Goal: Information Seeking & Learning: Learn about a topic

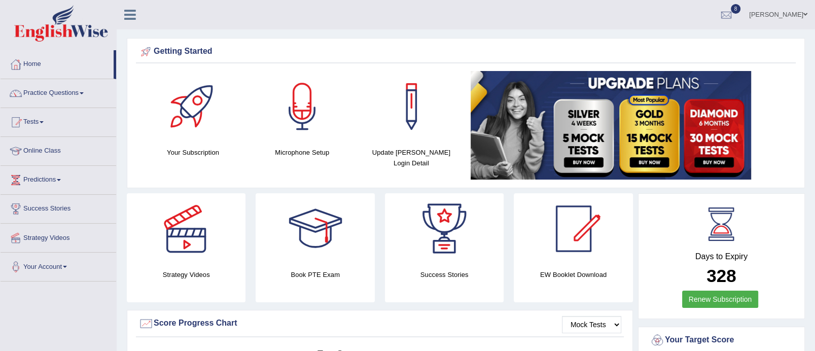
click at [815, 27] on html "Toggle navigation Home Practice Questions Speaking Practice Read Aloud Repeat S…" at bounding box center [407, 175] width 815 height 351
click at [65, 84] on link "Practice Questions" at bounding box center [59, 91] width 116 height 25
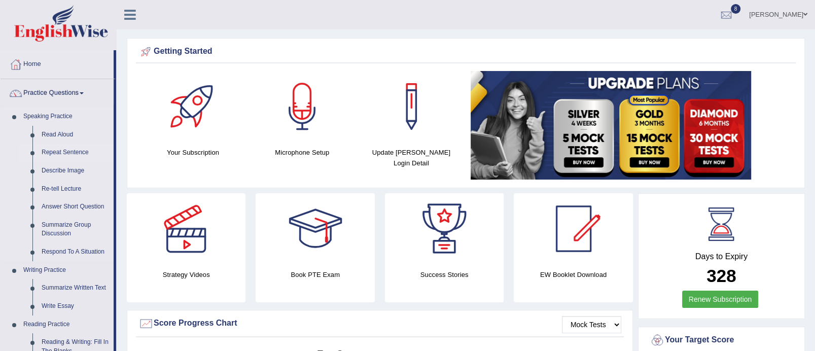
click at [62, 147] on link "Repeat Sentence" at bounding box center [75, 153] width 77 height 18
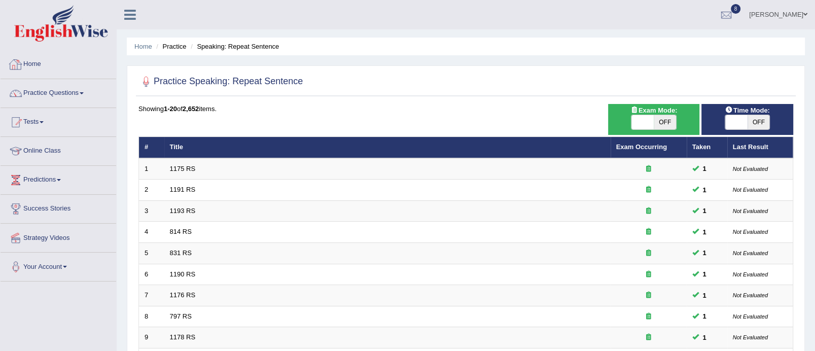
click at [42, 124] on link "Tests" at bounding box center [59, 120] width 116 height 25
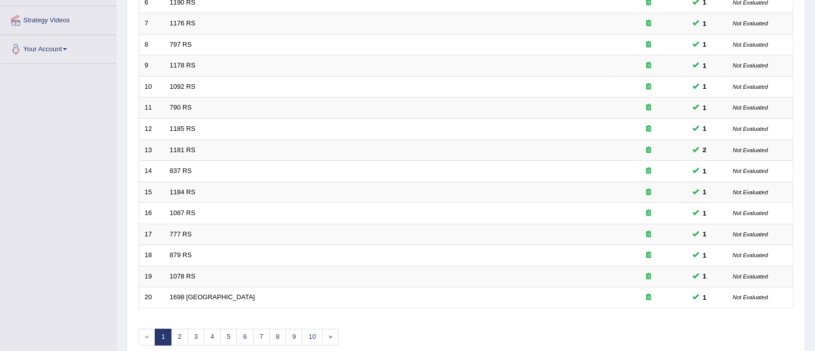
scroll to position [318, 0]
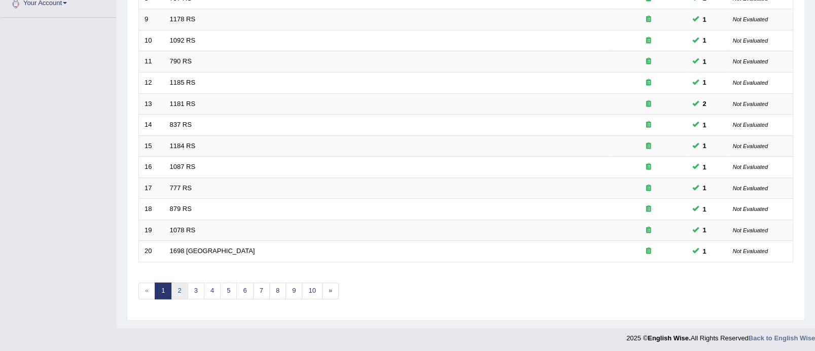
click at [184, 289] on link "2" at bounding box center [179, 291] width 17 height 17
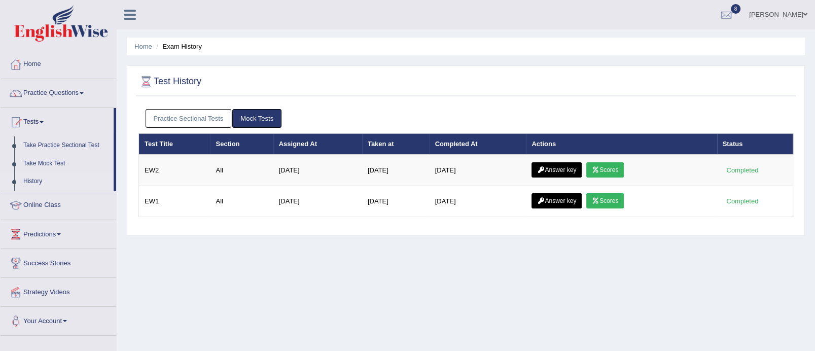
click at [214, 114] on link "Practice Sectional Tests" at bounding box center [189, 118] width 86 height 19
click at [218, 116] on link "Practice Sectional Tests" at bounding box center [189, 118] width 86 height 19
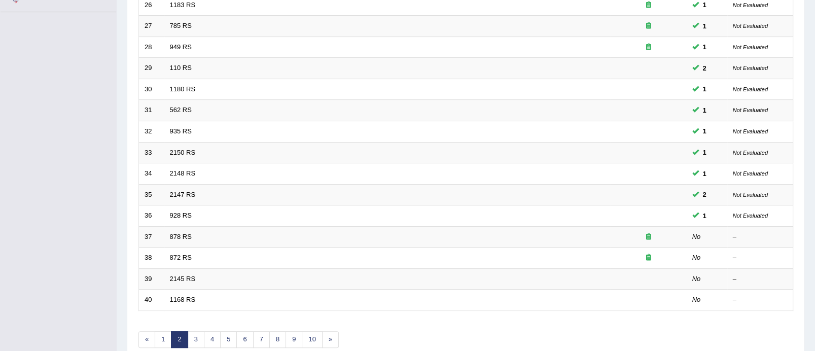
scroll to position [279, 0]
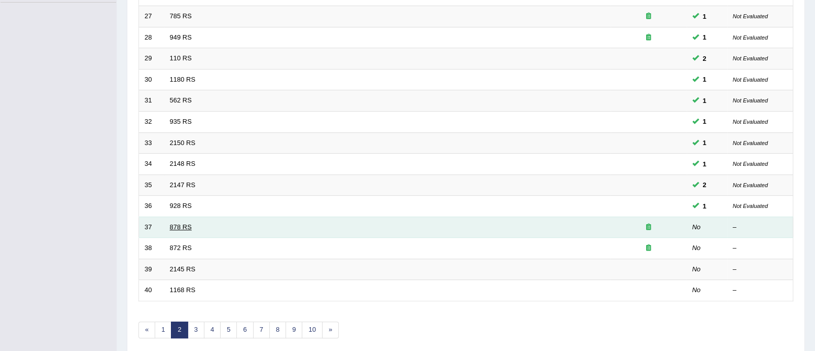
click at [183, 223] on link "878 RS" at bounding box center [181, 227] width 22 height 8
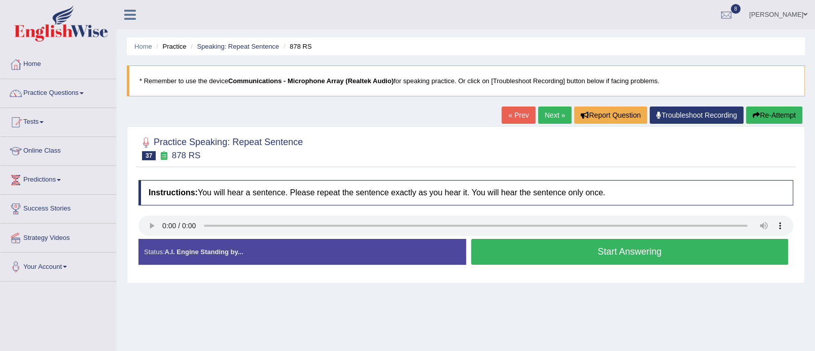
click at [623, 251] on button "Start Answering" at bounding box center [630, 252] width 318 height 26
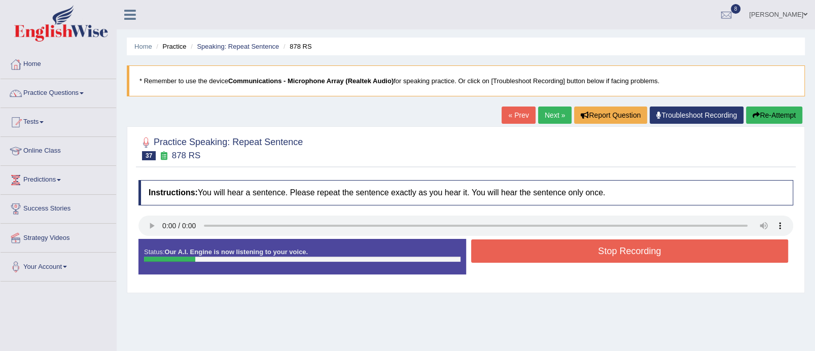
click at [623, 251] on button "Stop Recording" at bounding box center [630, 251] width 318 height 23
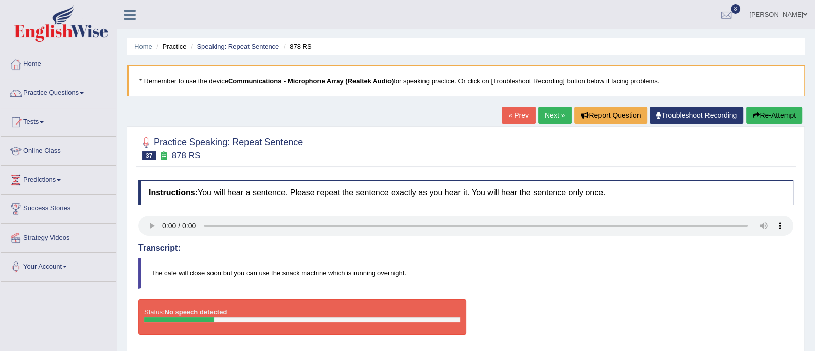
click at [792, 113] on button "Re-Attempt" at bounding box center [774, 115] width 56 height 17
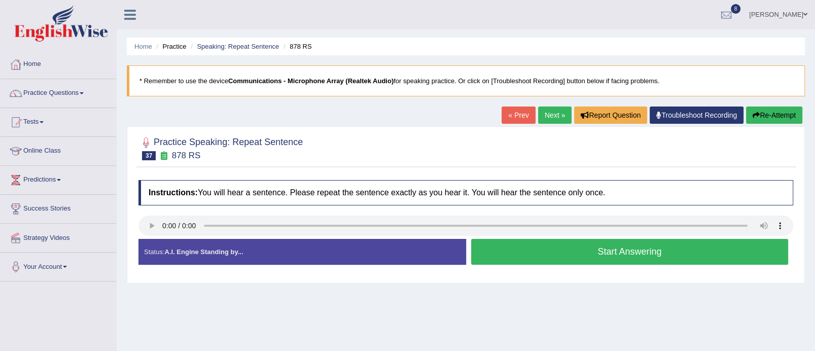
click at [638, 250] on button "Start Answering" at bounding box center [630, 252] width 318 height 26
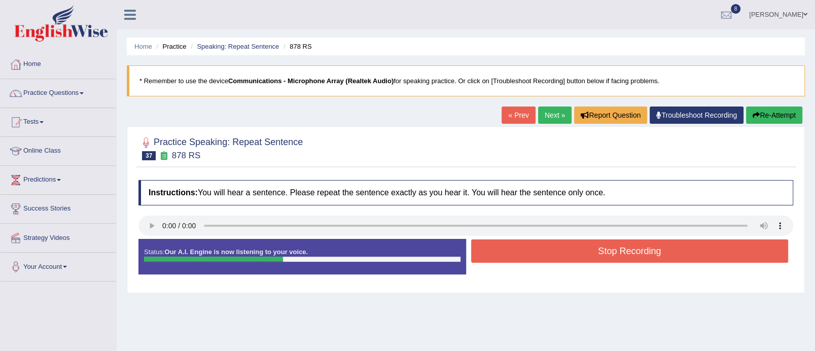
click at [638, 250] on button "Stop Recording" at bounding box center [630, 251] width 318 height 23
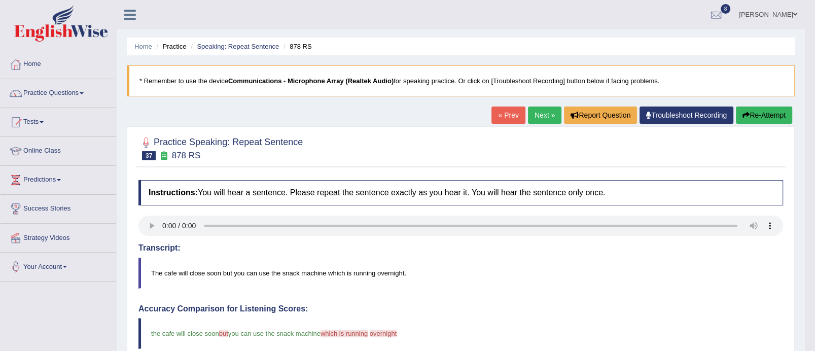
click at [547, 119] on link "Next »" at bounding box center [544, 115] width 33 height 17
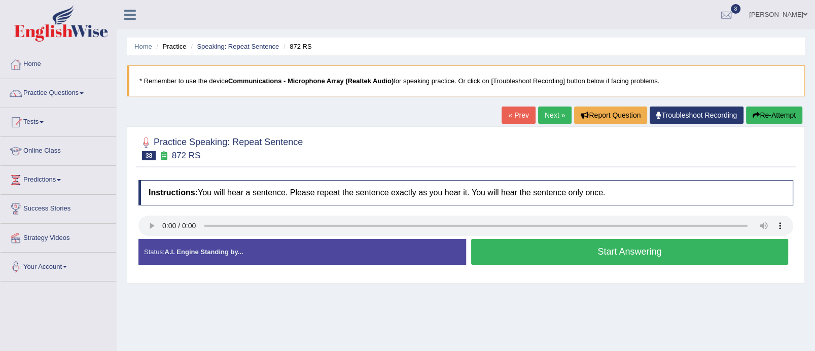
click at [597, 253] on button "Start Answering" at bounding box center [630, 252] width 318 height 26
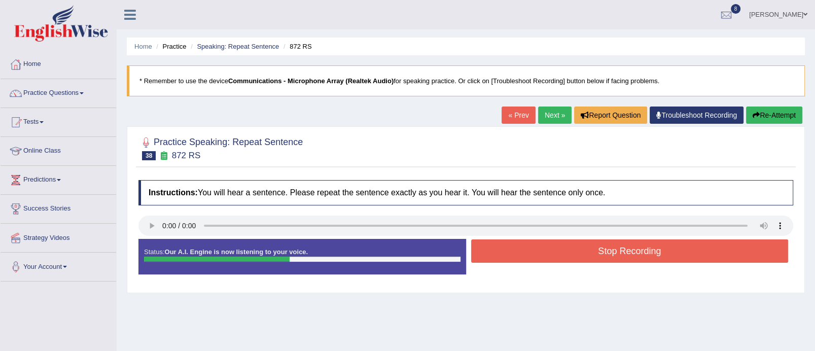
click at [597, 253] on button "Stop Recording" at bounding box center [630, 251] width 318 height 23
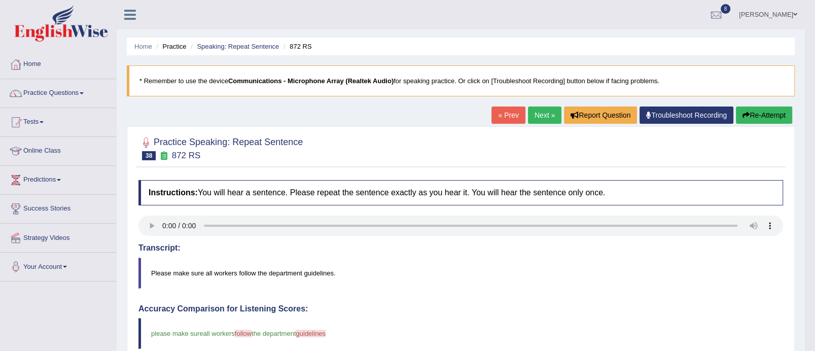
click at [543, 112] on link "Next »" at bounding box center [544, 115] width 33 height 17
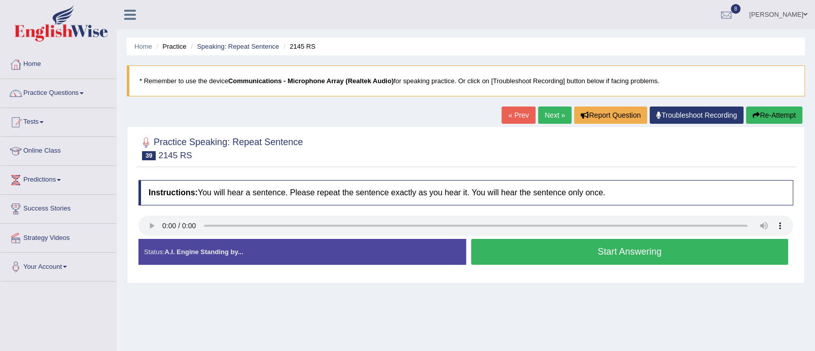
click at [602, 254] on button "Start Answering" at bounding box center [630, 252] width 318 height 26
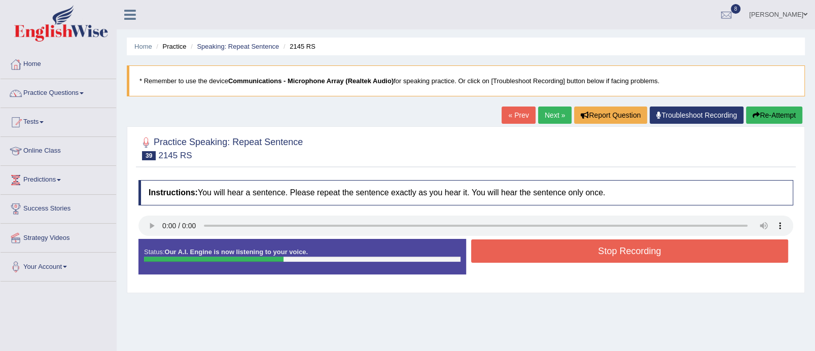
click at [602, 254] on button "Stop Recording" at bounding box center [630, 251] width 318 height 23
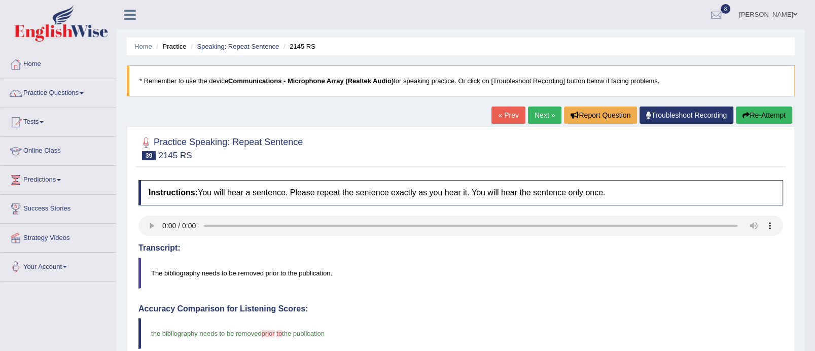
click at [545, 113] on link "Next »" at bounding box center [544, 115] width 33 height 17
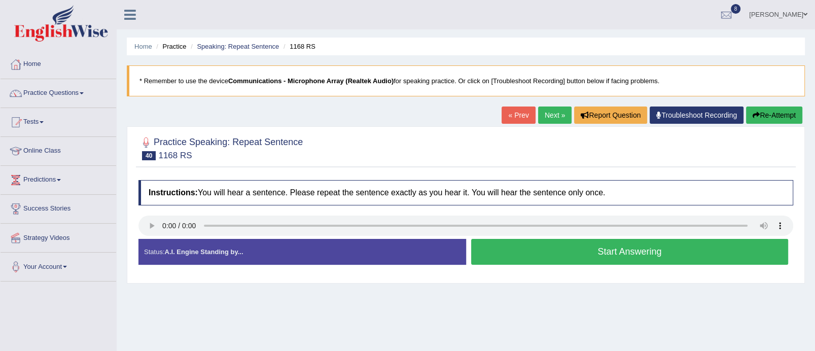
click at [595, 250] on button "Start Answering" at bounding box center [630, 252] width 318 height 26
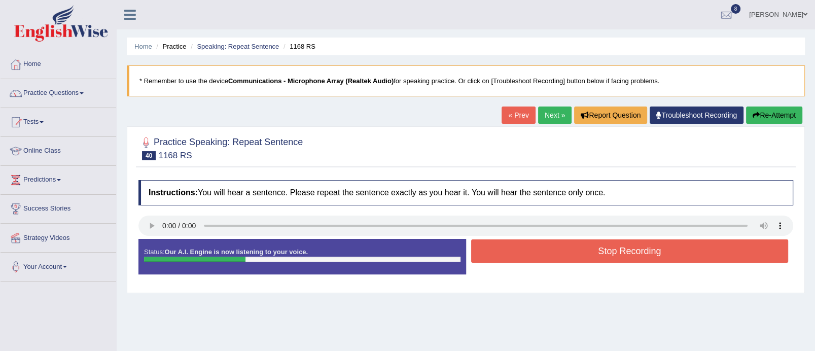
click at [595, 250] on button "Stop Recording" at bounding box center [630, 251] width 318 height 23
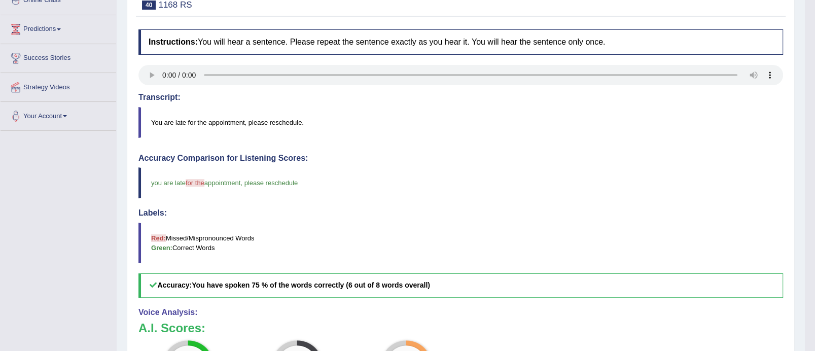
scroll to position [42, 0]
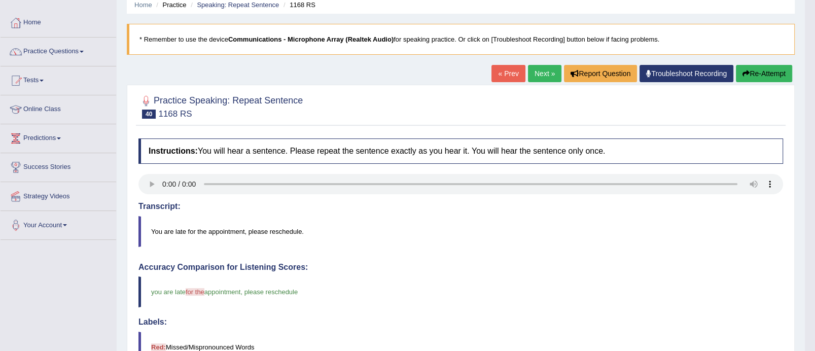
click at [774, 72] on button "Re-Attempt" at bounding box center [764, 73] width 56 height 17
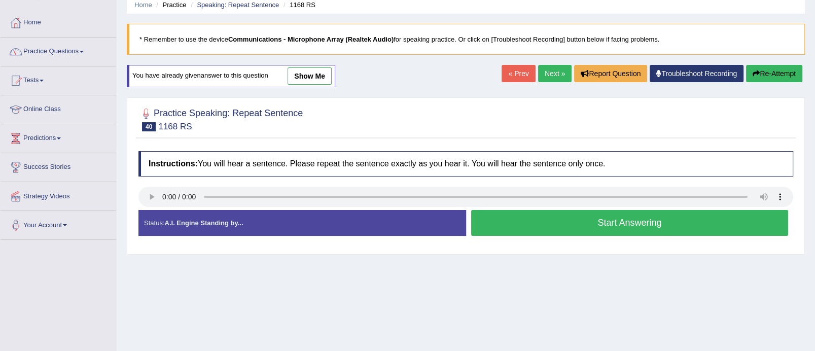
scroll to position [42, 0]
click at [566, 216] on button "Start Answering" at bounding box center [630, 223] width 318 height 26
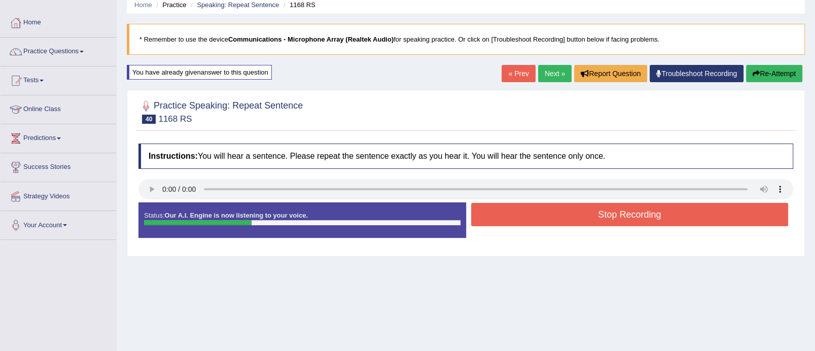
click at [566, 216] on button "Stop Recording" at bounding box center [630, 214] width 318 height 23
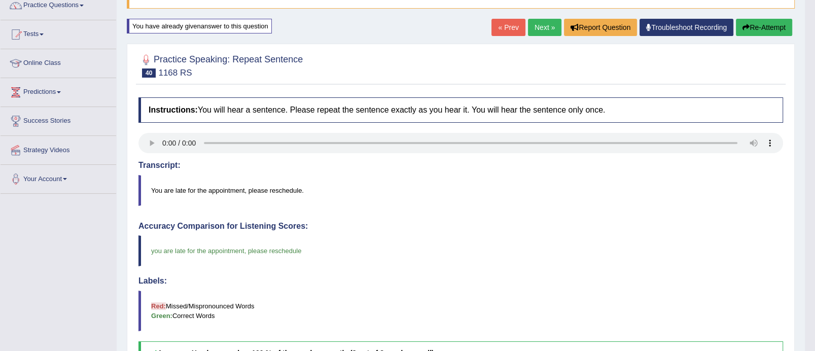
scroll to position [34, 0]
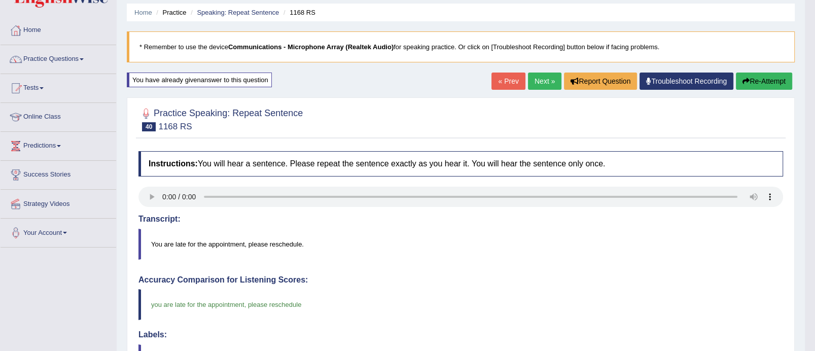
click at [539, 81] on link "Next »" at bounding box center [544, 81] width 33 height 17
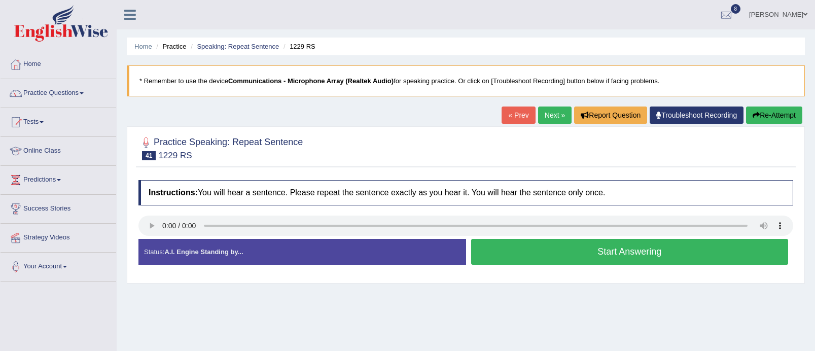
scroll to position [88, 0]
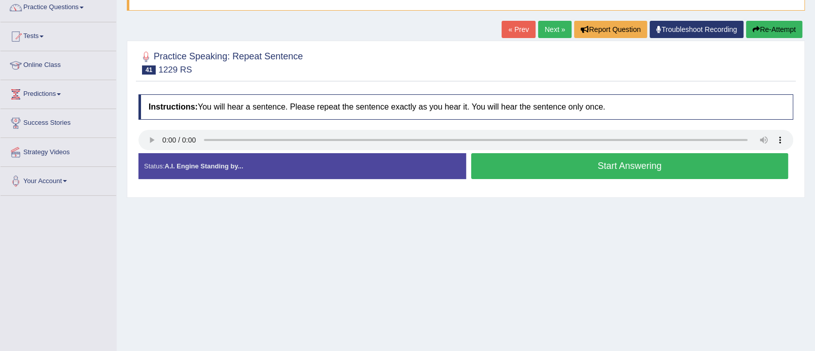
click at [815, 152] on html "Toggle navigation Home Practice Questions Speaking Practice Read Aloud Repeat S…" at bounding box center [407, 89] width 815 height 351
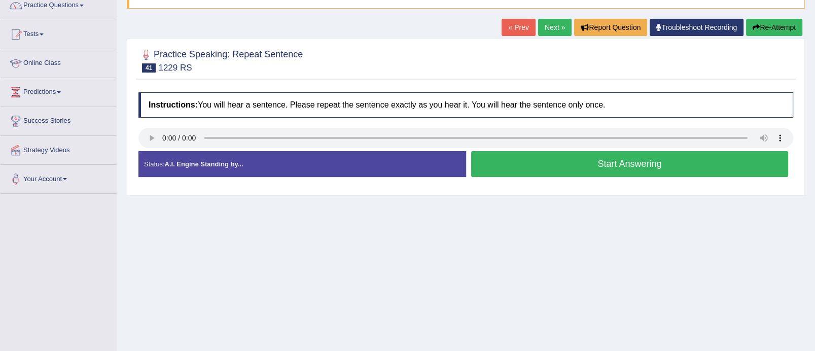
scroll to position [0, 0]
click at [599, 167] on button "Start Answering" at bounding box center [630, 164] width 318 height 26
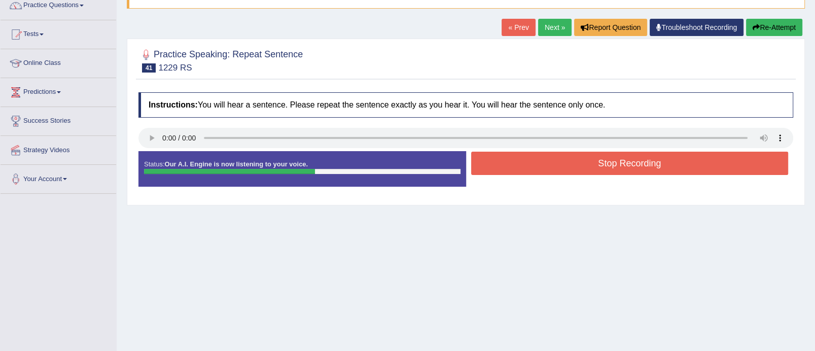
click at [599, 167] on button "Stop Recording" at bounding box center [630, 163] width 318 height 23
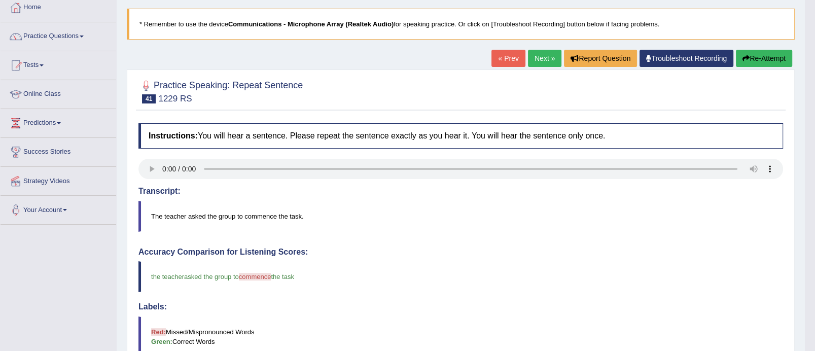
scroll to position [21, 0]
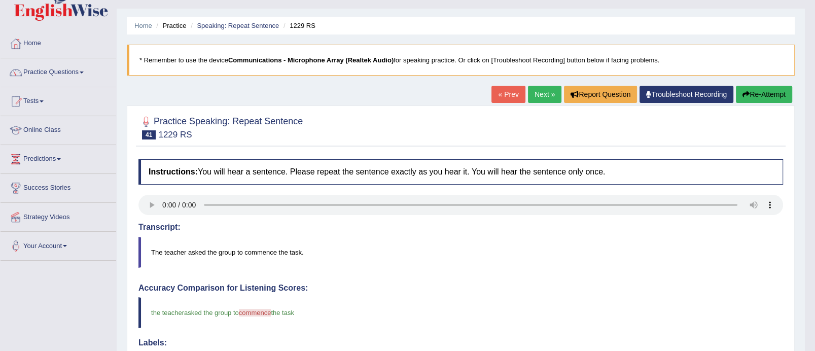
click at [549, 93] on link "Next »" at bounding box center [544, 94] width 33 height 17
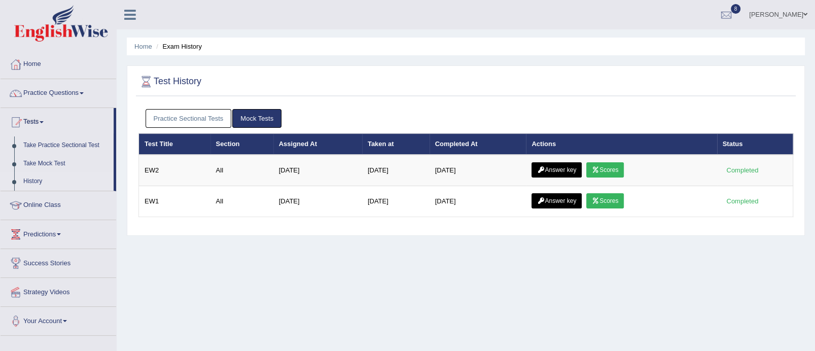
click at [181, 119] on link "Practice Sectional Tests" at bounding box center [189, 118] width 86 height 19
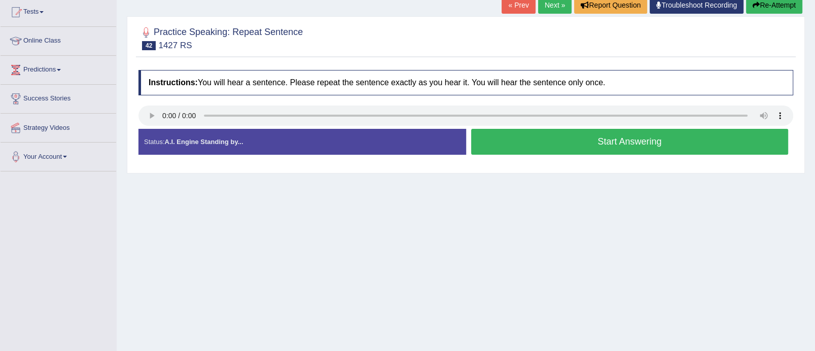
click at [609, 141] on button "Start Answering" at bounding box center [630, 142] width 318 height 26
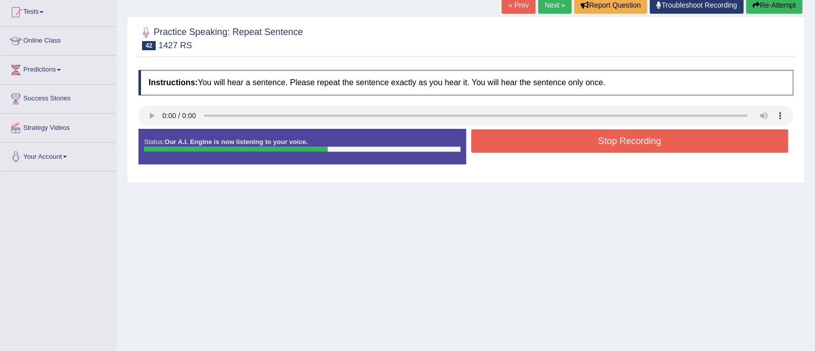
click at [609, 141] on button "Stop Recording" at bounding box center [630, 140] width 318 height 23
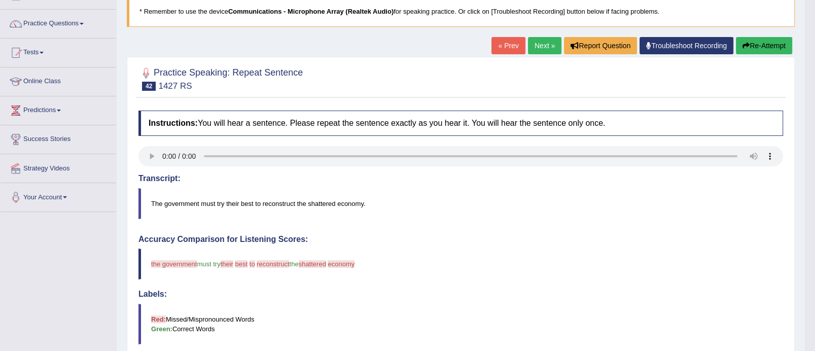
scroll to position [36, 0]
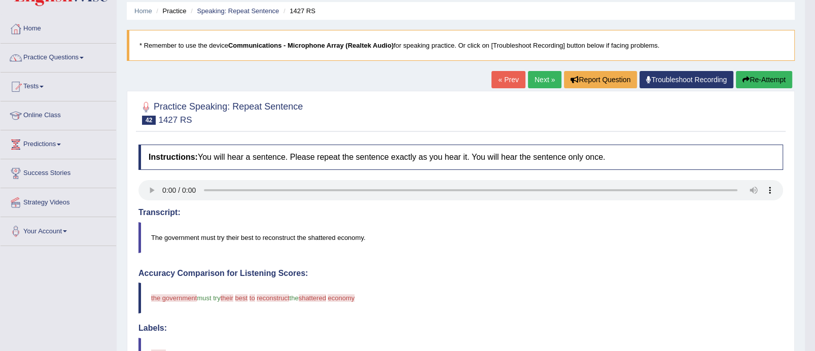
click at [753, 78] on button "Re-Attempt" at bounding box center [764, 79] width 56 height 17
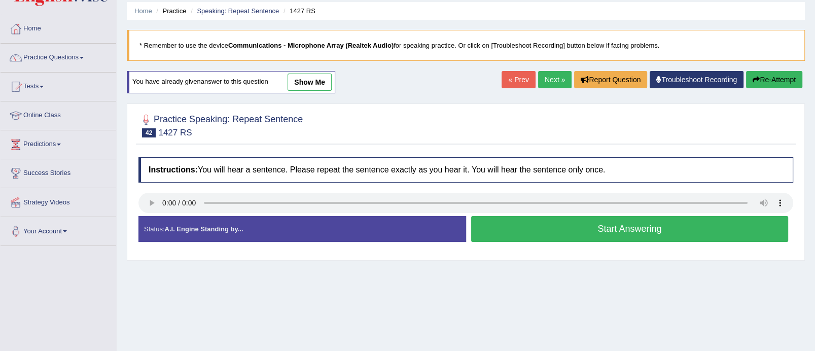
scroll to position [36, 0]
click at [589, 240] on button "Start Answering" at bounding box center [630, 229] width 318 height 26
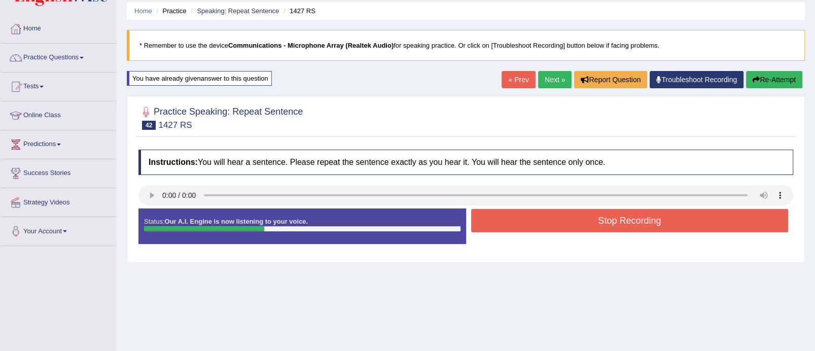
click at [592, 214] on button "Stop Recording" at bounding box center [630, 220] width 318 height 23
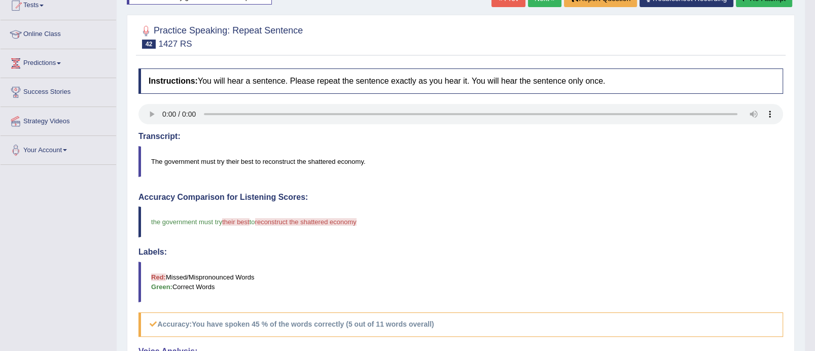
scroll to position [89, 0]
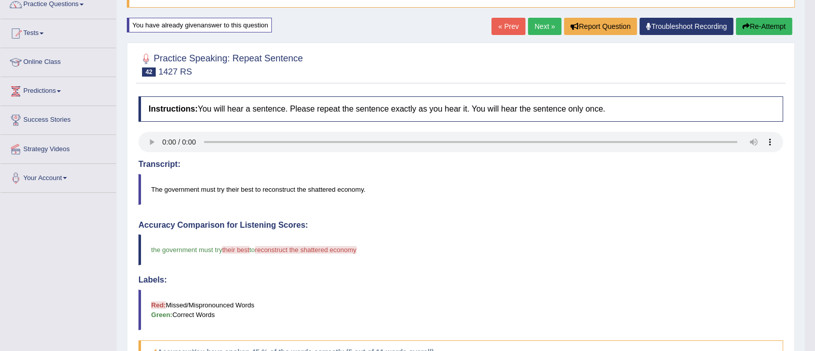
click at [770, 20] on button "Re-Attempt" at bounding box center [764, 26] width 56 height 17
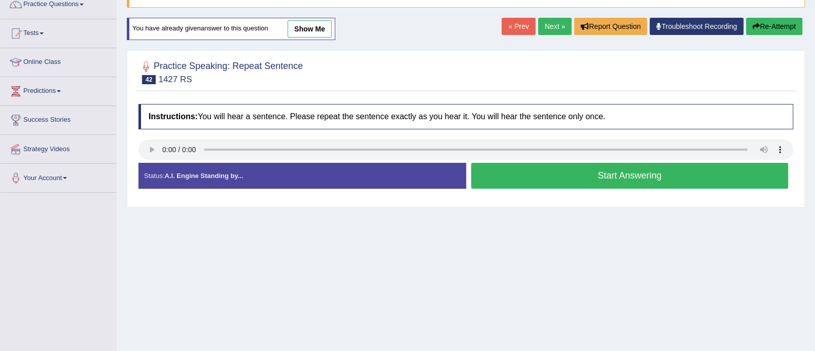
click at [611, 183] on button "Start Answering" at bounding box center [630, 176] width 318 height 26
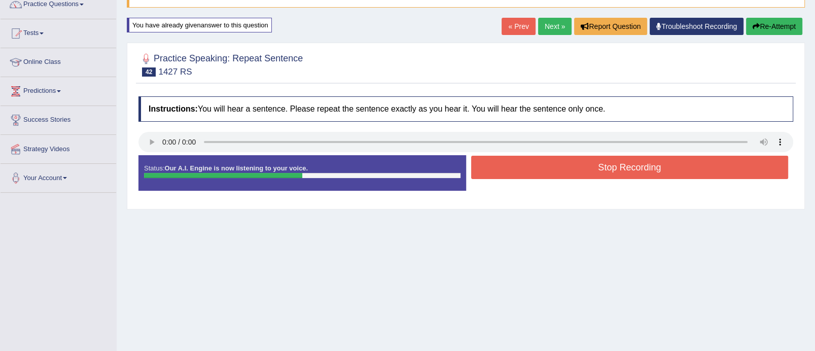
click at [613, 158] on button "Stop Recording" at bounding box center [630, 167] width 318 height 23
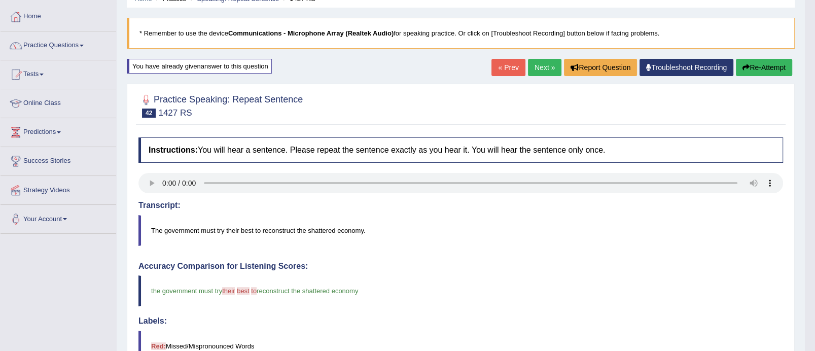
scroll to position [41, 0]
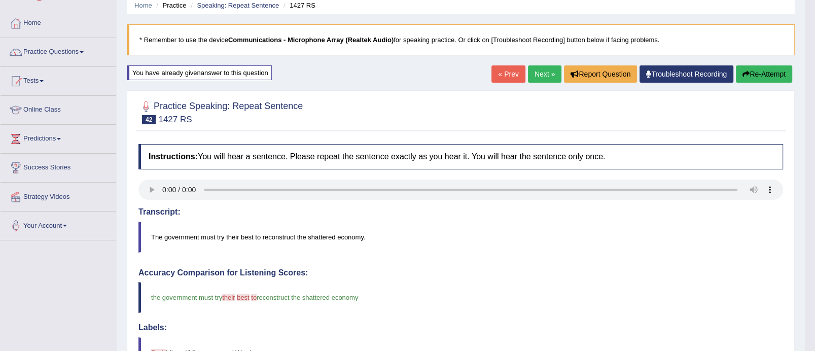
click at [768, 74] on button "Re-Attempt" at bounding box center [764, 73] width 56 height 17
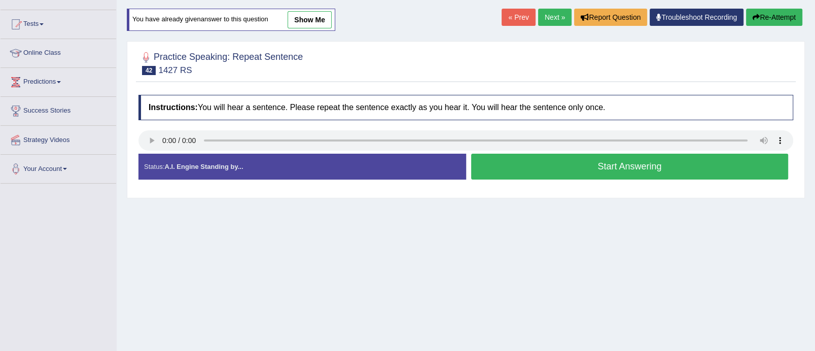
scroll to position [105, 0]
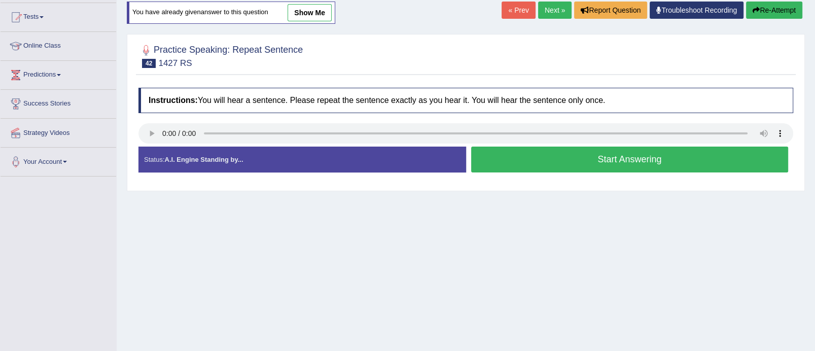
click at [584, 162] on button "Start Answering" at bounding box center [630, 160] width 318 height 26
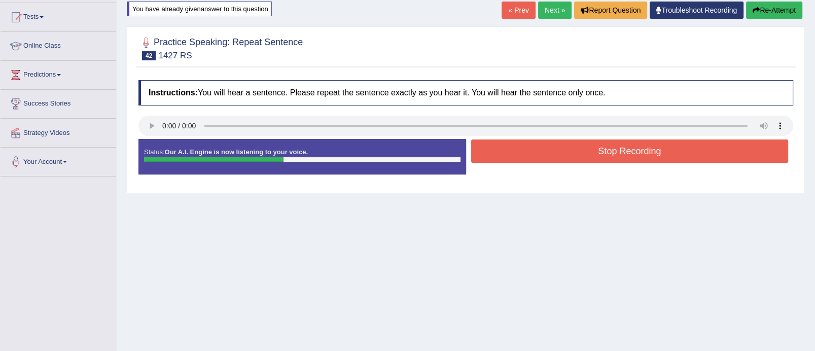
click at [584, 153] on button "Stop Recording" at bounding box center [630, 151] width 318 height 23
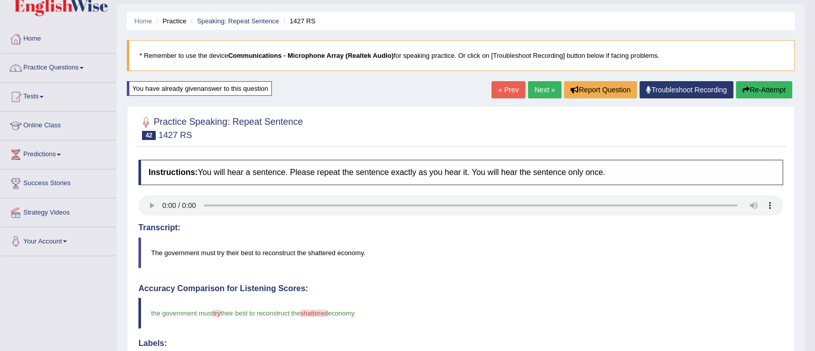
scroll to position [8, 0]
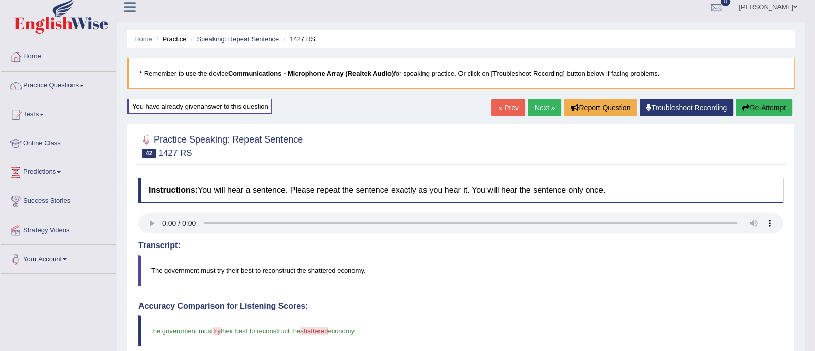
click at [536, 107] on link "Next »" at bounding box center [544, 107] width 33 height 17
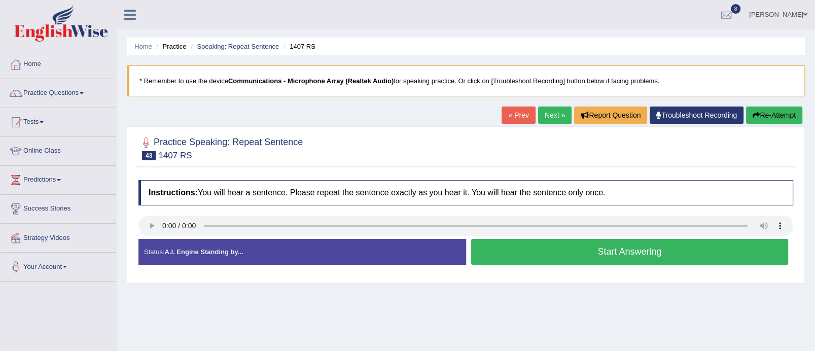
click at [551, 245] on button "Start Answering" at bounding box center [630, 252] width 318 height 26
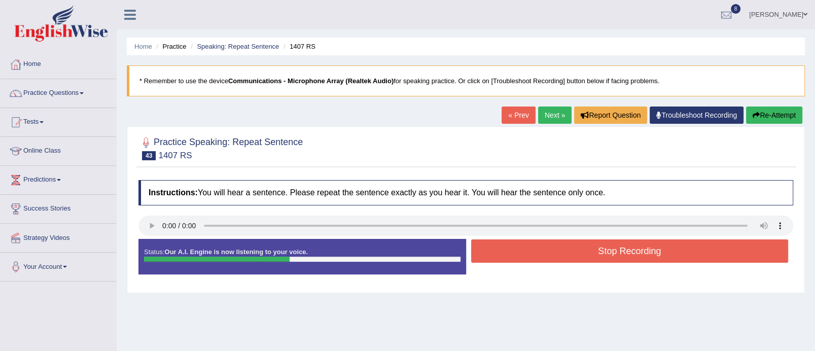
click at [551, 245] on button "Stop Recording" at bounding box center [630, 251] width 318 height 23
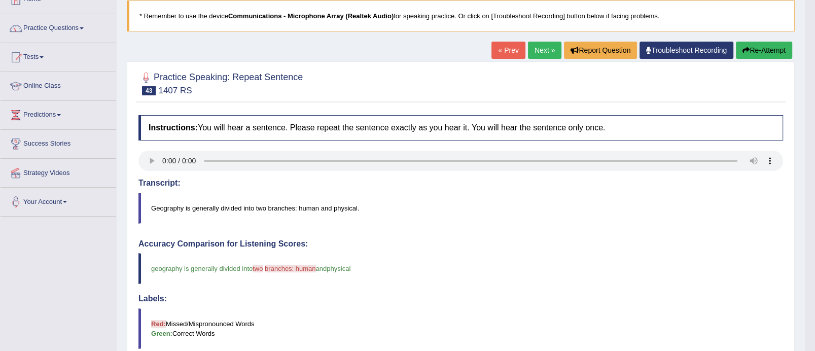
scroll to position [50, 0]
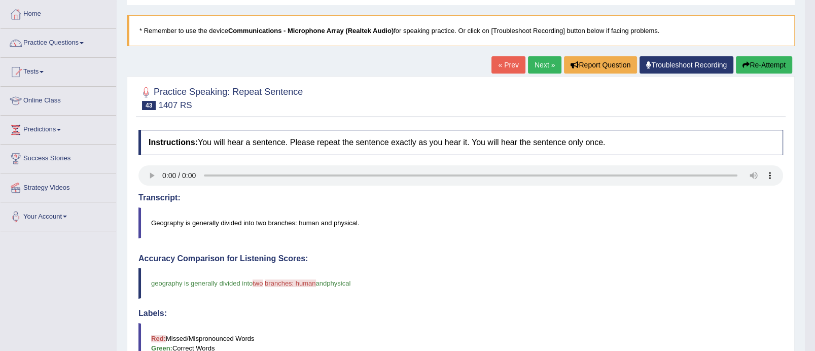
click at [548, 61] on link "Next »" at bounding box center [544, 64] width 33 height 17
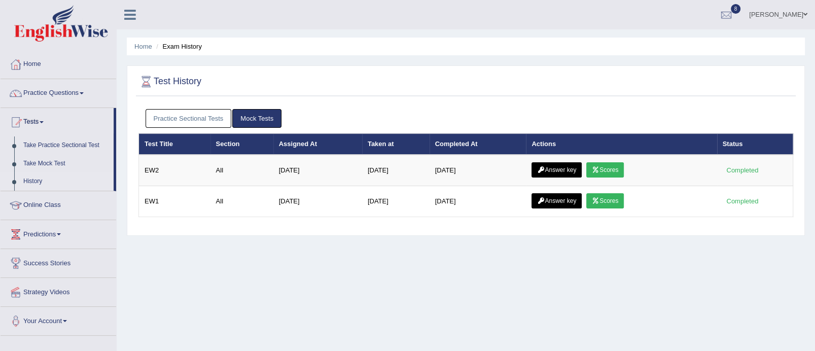
click at [175, 113] on link "Practice Sectional Tests" at bounding box center [189, 118] width 86 height 19
click at [192, 121] on link "Practice Sectional Tests" at bounding box center [189, 118] width 86 height 19
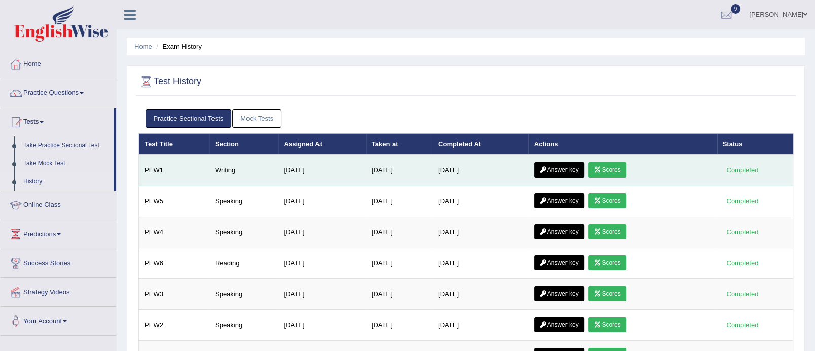
click at [609, 168] on link "Scores" at bounding box center [608, 169] width 38 height 15
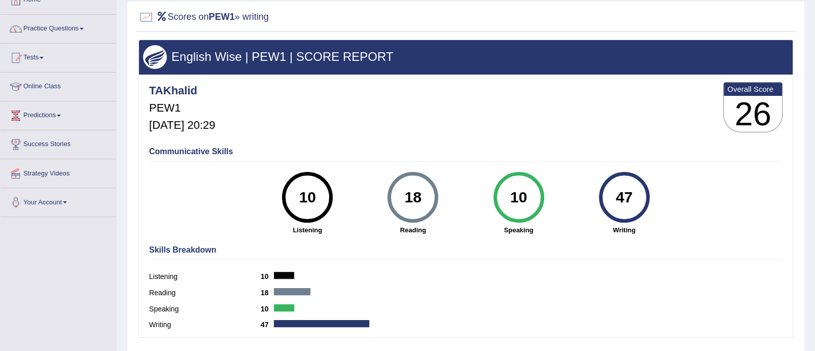
scroll to position [100, 0]
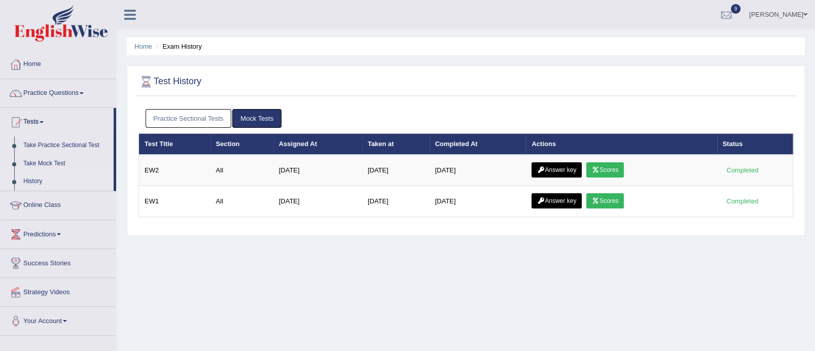
click at [171, 120] on link "Practice Sectional Tests" at bounding box center [189, 118] width 86 height 19
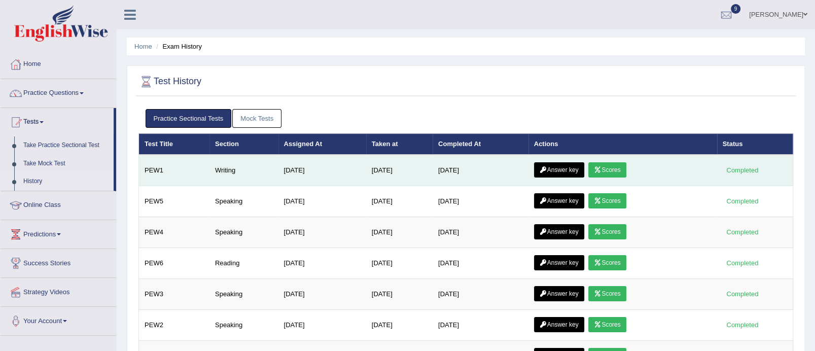
click at [557, 168] on link "Answer key" at bounding box center [559, 169] width 50 height 15
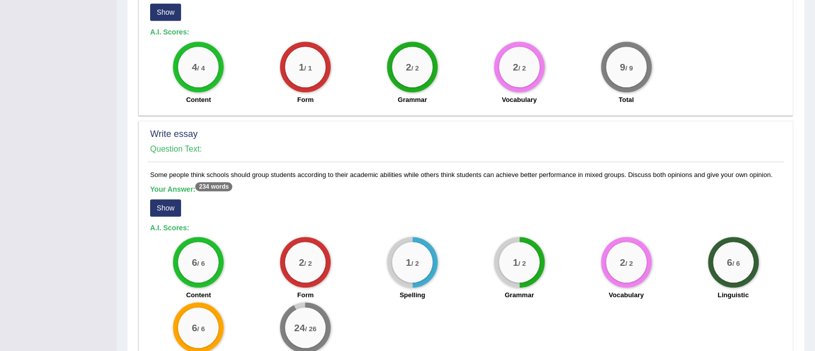
scroll to position [566, 0]
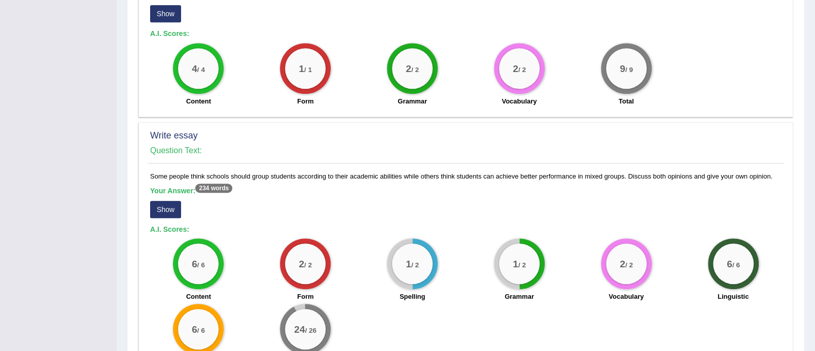
click at [169, 201] on button "Show" at bounding box center [165, 209] width 31 height 17
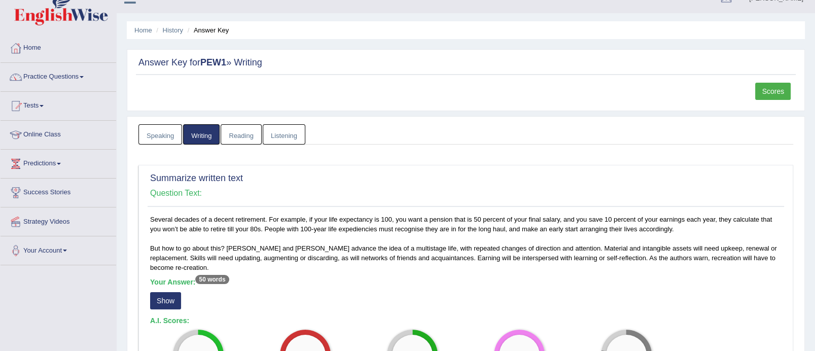
scroll to position [0, 0]
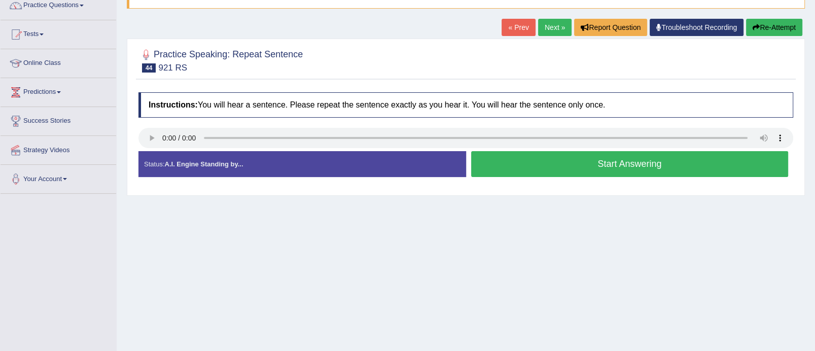
click at [552, 172] on button "Start Answering" at bounding box center [630, 164] width 318 height 26
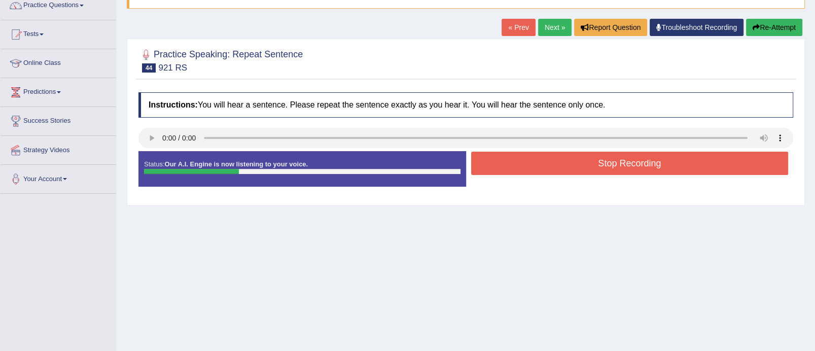
click at [552, 172] on button "Stop Recording" at bounding box center [630, 163] width 318 height 23
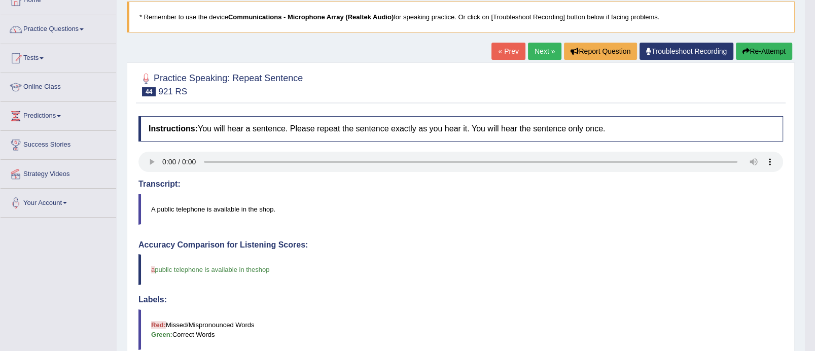
scroll to position [43, 0]
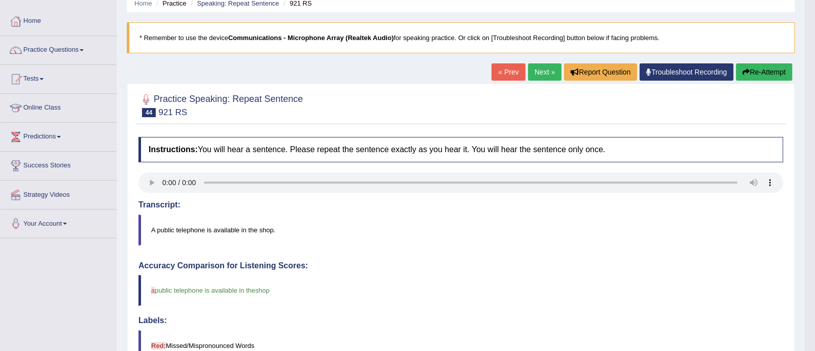
click at [539, 73] on link "Next »" at bounding box center [544, 71] width 33 height 17
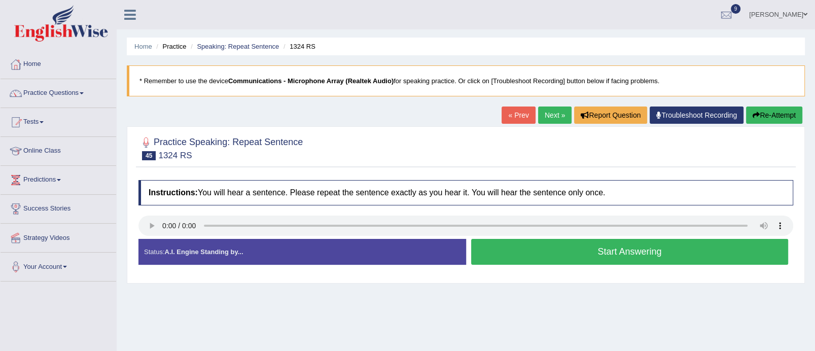
click at [563, 253] on button "Start Answering" at bounding box center [630, 252] width 318 height 26
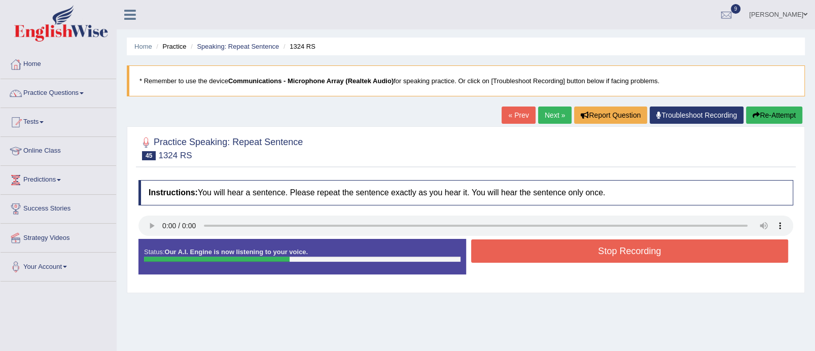
click at [563, 253] on button "Stop Recording" at bounding box center [630, 251] width 318 height 23
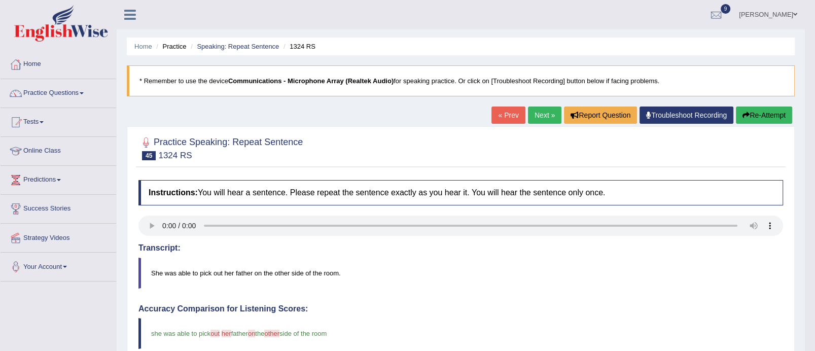
click at [548, 119] on link "Next »" at bounding box center [544, 115] width 33 height 17
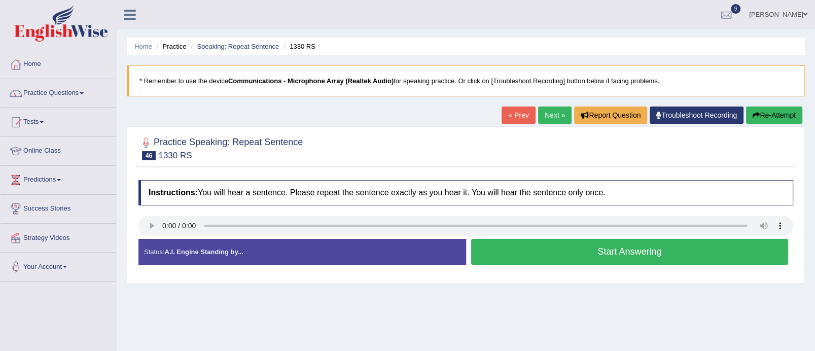
click at [574, 257] on button "Start Answering" at bounding box center [630, 252] width 318 height 26
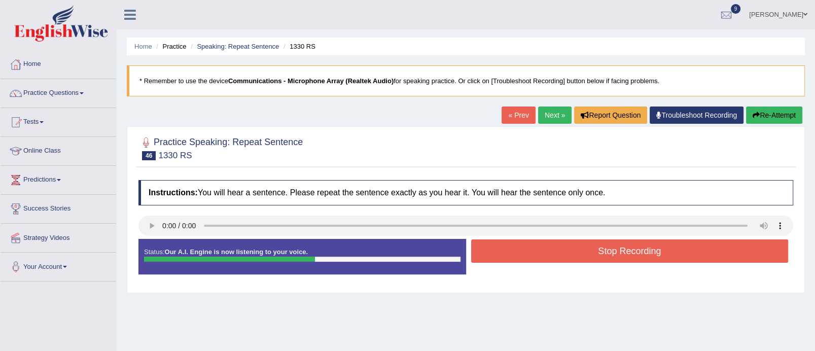
click at [574, 257] on button "Stop Recording" at bounding box center [630, 251] width 318 height 23
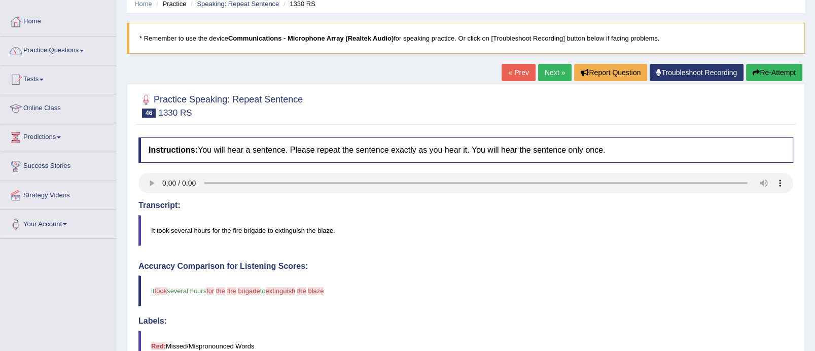
scroll to position [21, 0]
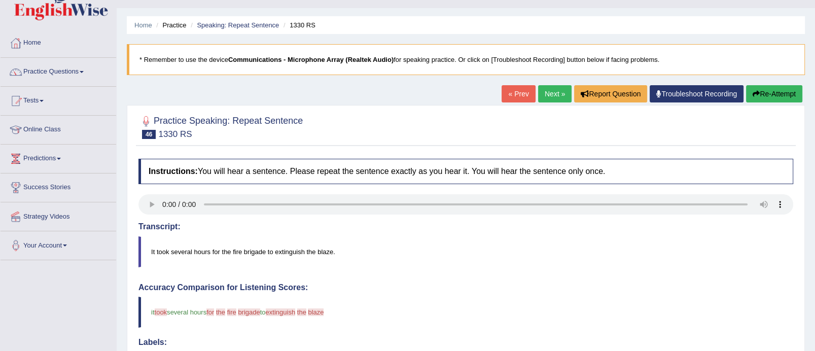
click at [558, 96] on link "Next »" at bounding box center [554, 93] width 33 height 17
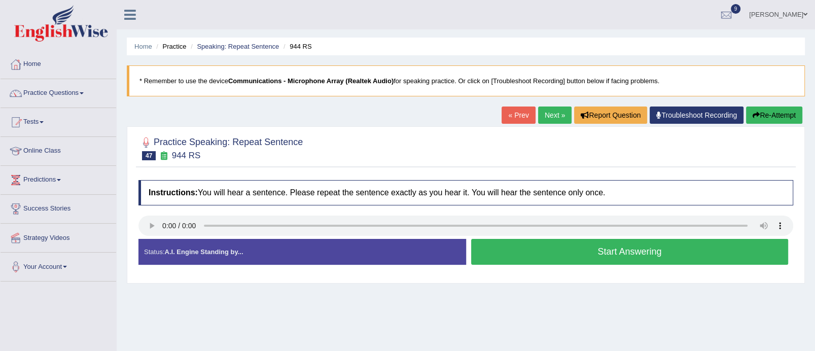
click at [558, 259] on button "Start Answering" at bounding box center [630, 252] width 318 height 26
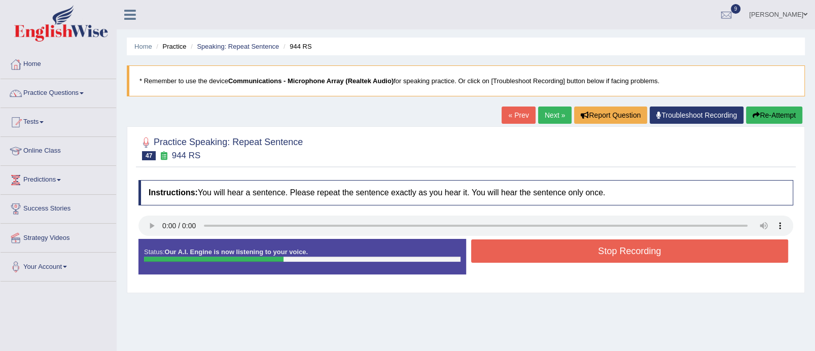
click at [558, 259] on button "Stop Recording" at bounding box center [630, 251] width 318 height 23
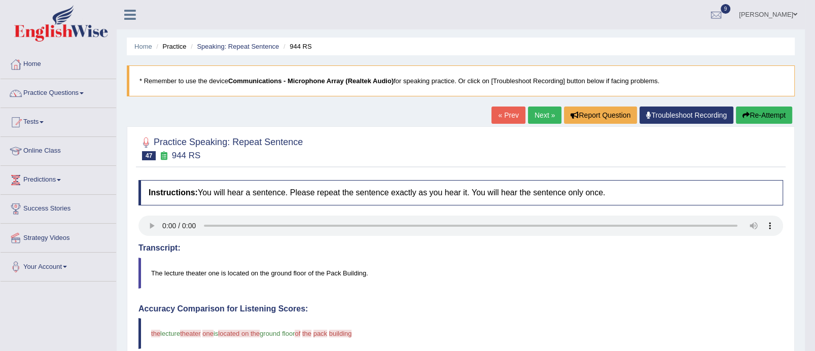
click at [547, 114] on link "Next »" at bounding box center [544, 115] width 33 height 17
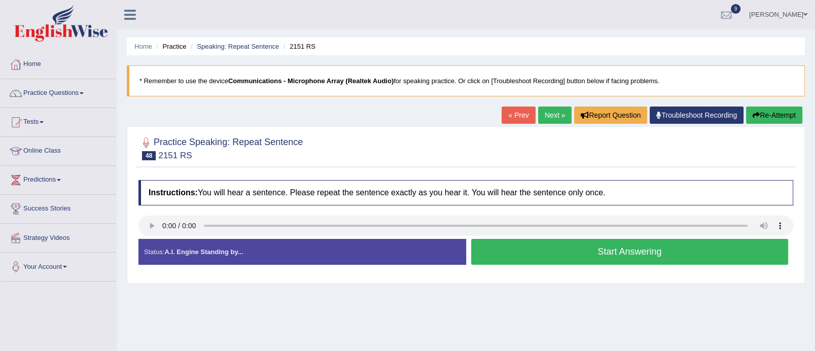
click at [549, 253] on button "Start Answering" at bounding box center [630, 252] width 318 height 26
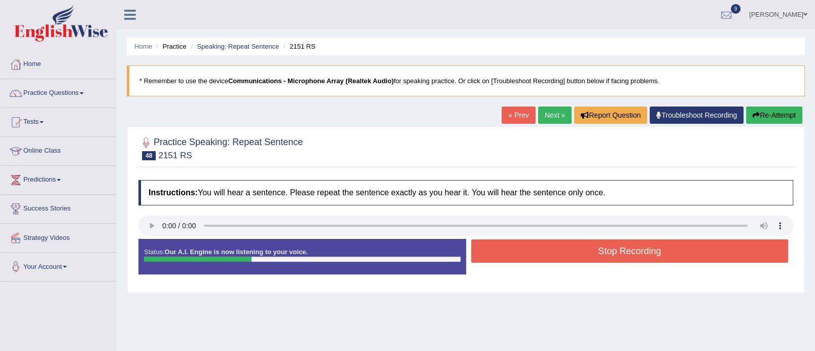
click at [549, 253] on button "Stop Recording" at bounding box center [630, 251] width 318 height 23
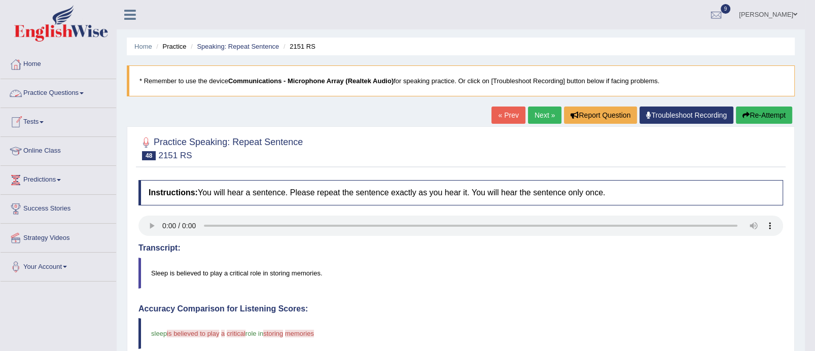
click at [70, 97] on link "Practice Questions" at bounding box center [59, 91] width 116 height 25
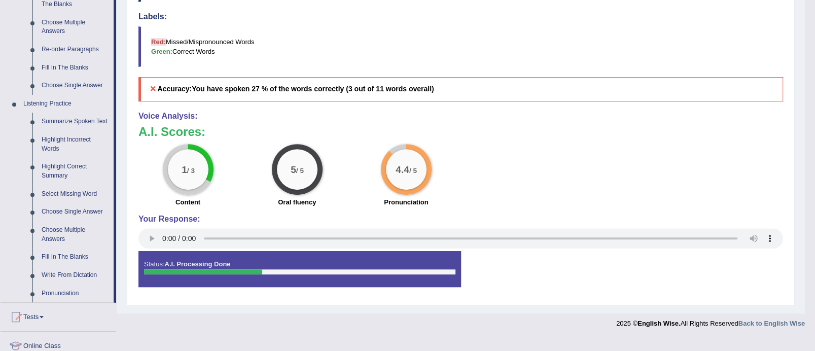
scroll to position [337, 0]
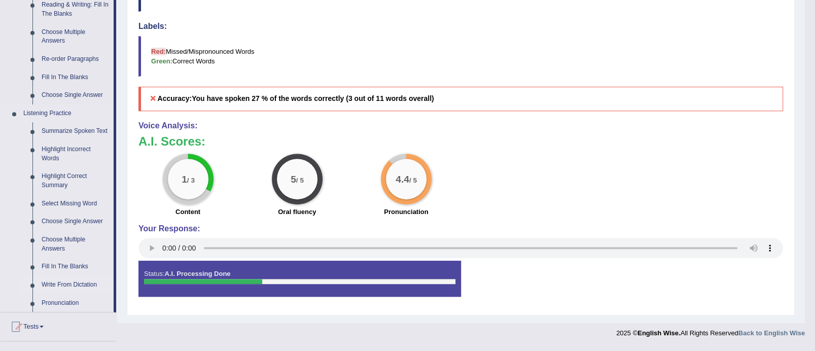
click at [84, 280] on link "Write From Dictation" at bounding box center [75, 285] width 77 height 18
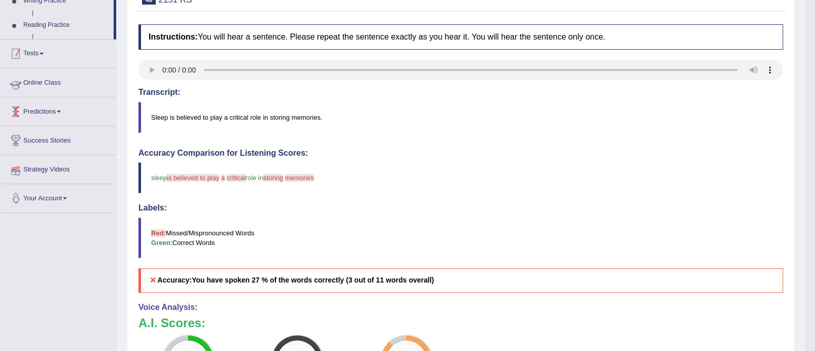
scroll to position [153, 0]
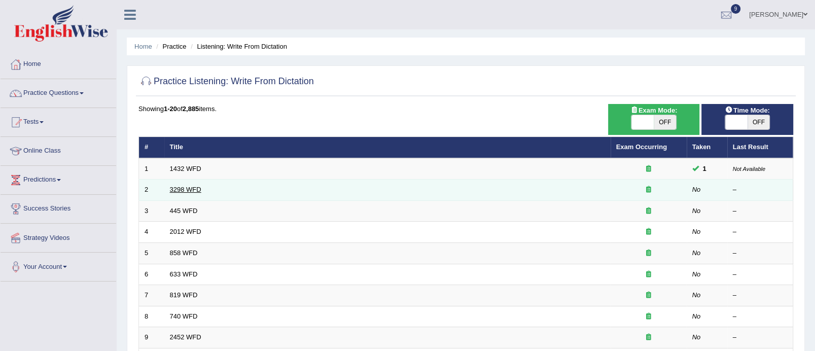
click at [185, 186] on link "3298 WFD" at bounding box center [185, 190] width 31 height 8
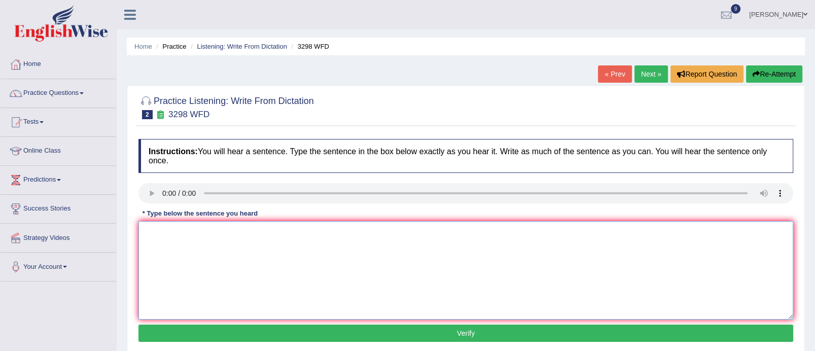
click at [164, 230] on textarea at bounding box center [466, 270] width 655 height 98
click at [193, 230] on textarea "Animals has" at bounding box center [466, 270] width 655 height 98
click at [170, 231] on textarea "Animals behaviour has similar and" at bounding box center [466, 270] width 655 height 98
type textarea "Animal apperas behaviour has similar and"
click at [526, 331] on button "Verify" at bounding box center [466, 333] width 655 height 17
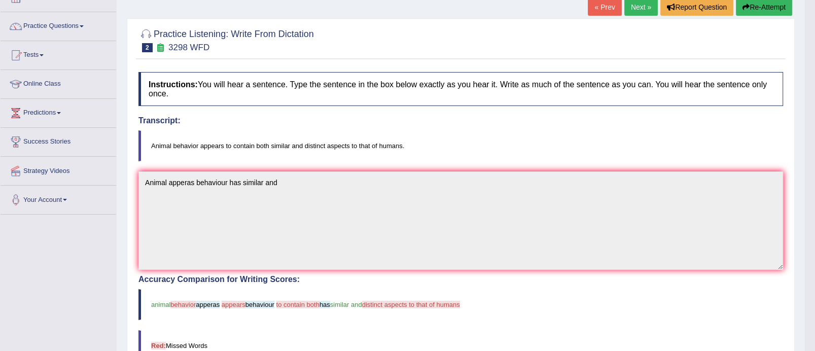
scroll to position [53, 0]
